Goal: Task Accomplishment & Management: Use online tool/utility

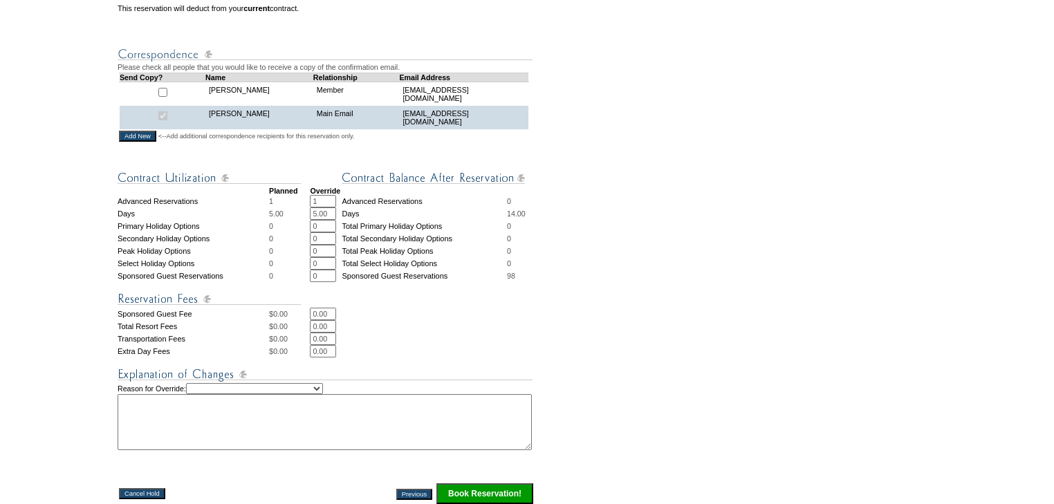
scroll to position [498, 0]
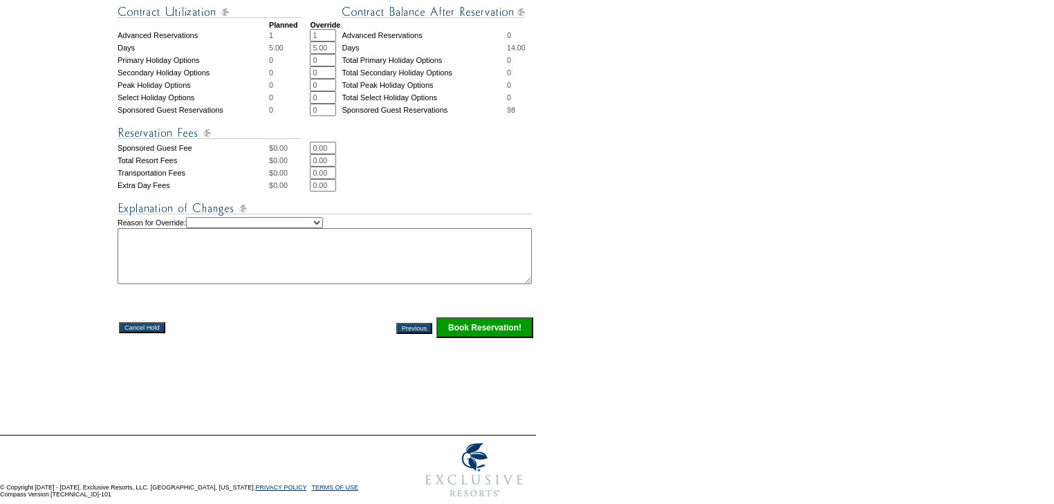
drag, startPoint x: 498, startPoint y: 342, endPoint x: 508, endPoint y: 340, distance: 9.9
click at [499, 338] on input "Book Reservation!" at bounding box center [484, 327] width 97 height 21
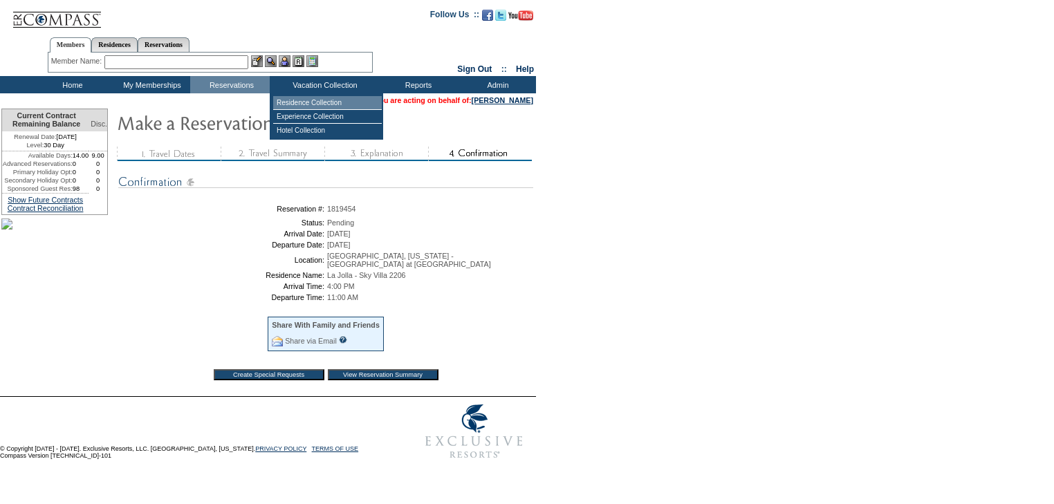
click at [301, 105] on td "Residence Collection" at bounding box center [327, 103] width 109 height 14
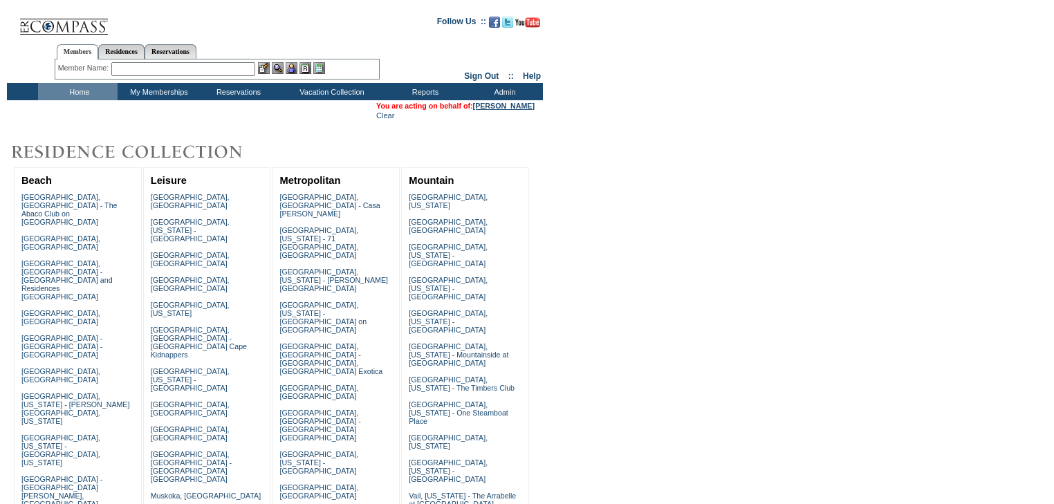
click at [490, 105] on link "[PERSON_NAME]" at bounding box center [504, 106] width 62 height 8
